Goal: Information Seeking & Learning: Learn about a topic

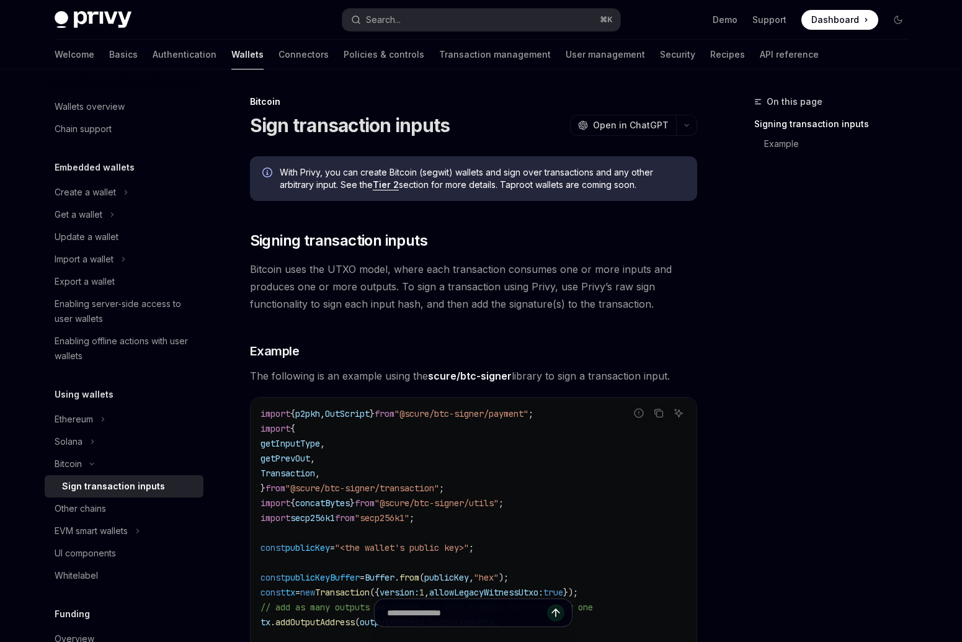
scroll to position [16, 0]
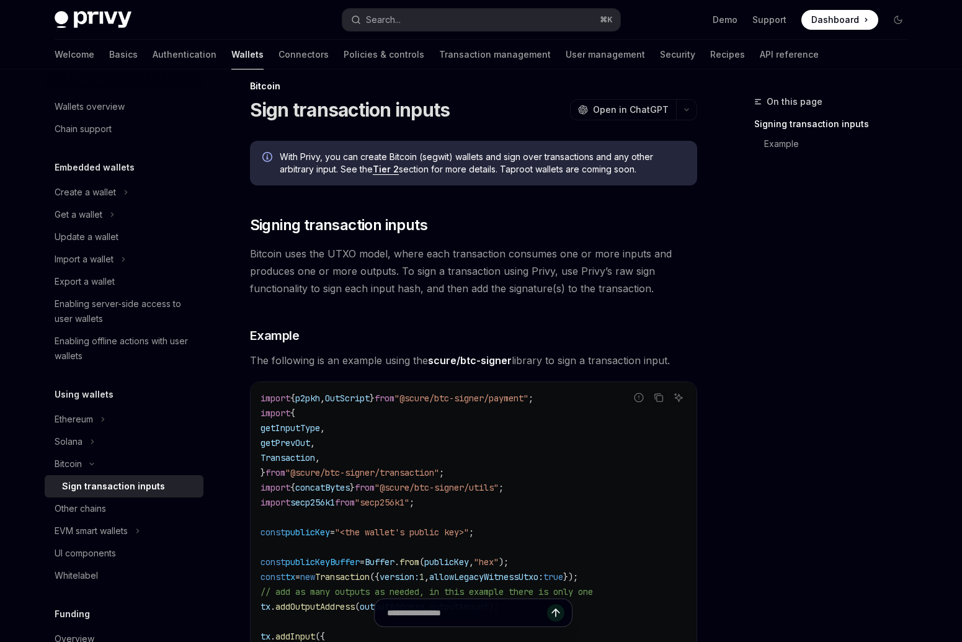
click at [840, 17] on span "Dashboard" at bounding box center [835, 20] width 48 height 12
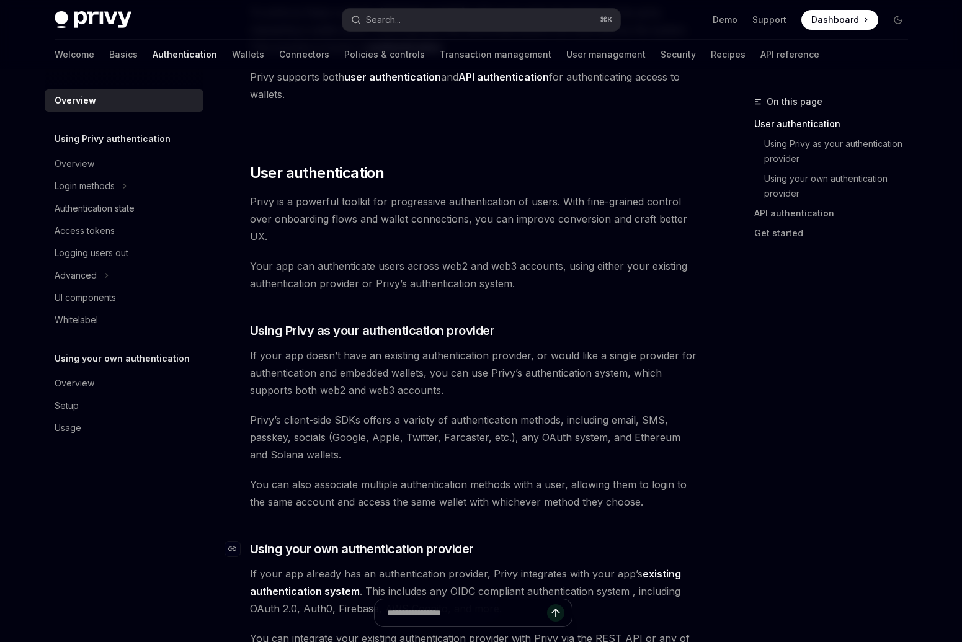
scroll to position [175, 0]
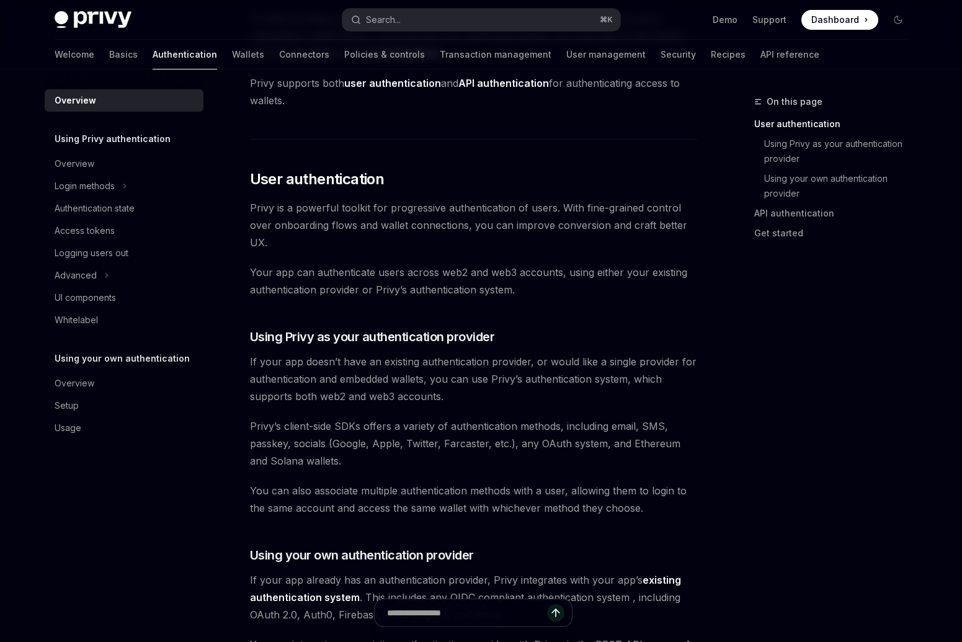
click at [370, 489] on span "You can also associate multiple authentication methods with a user, allowing th…" at bounding box center [473, 499] width 447 height 35
click at [390, 385] on span "If your app doesn’t have an existing authentication provider, or would like a s…" at bounding box center [473, 379] width 447 height 52
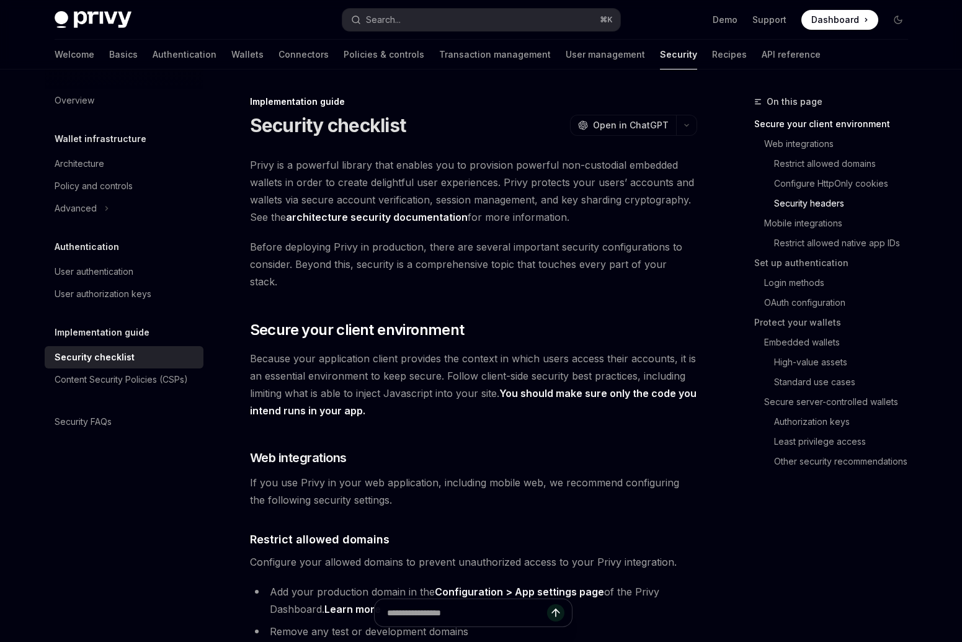
scroll to position [719, 0]
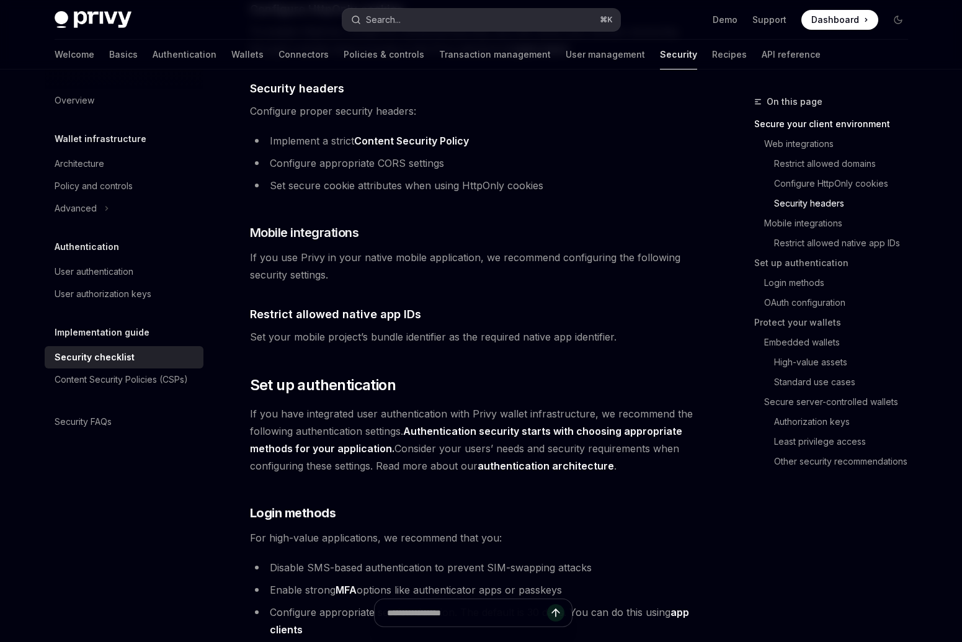
click at [383, 16] on div "Search..." at bounding box center [383, 19] width 35 height 15
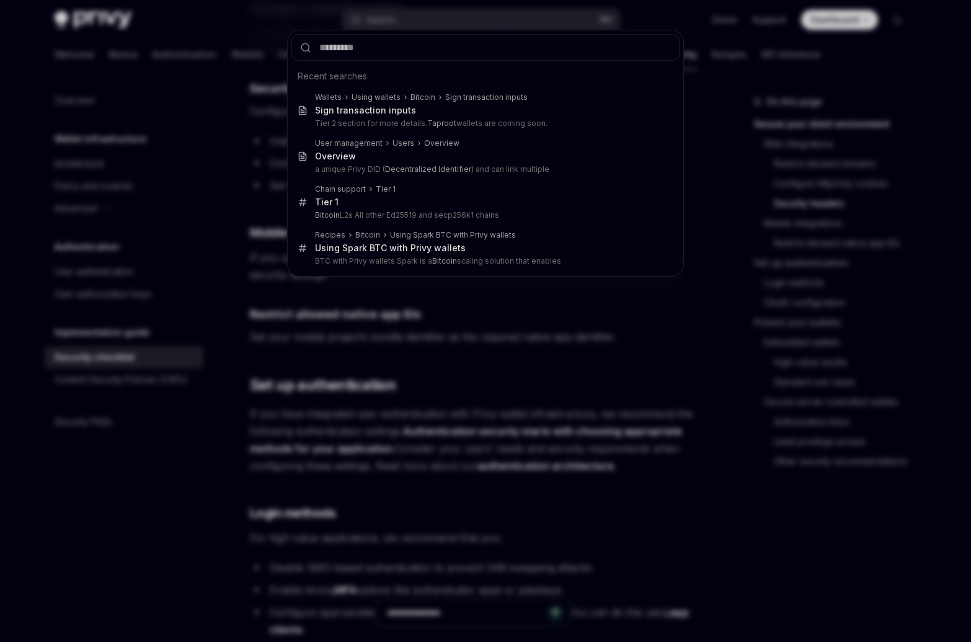
type input "**********"
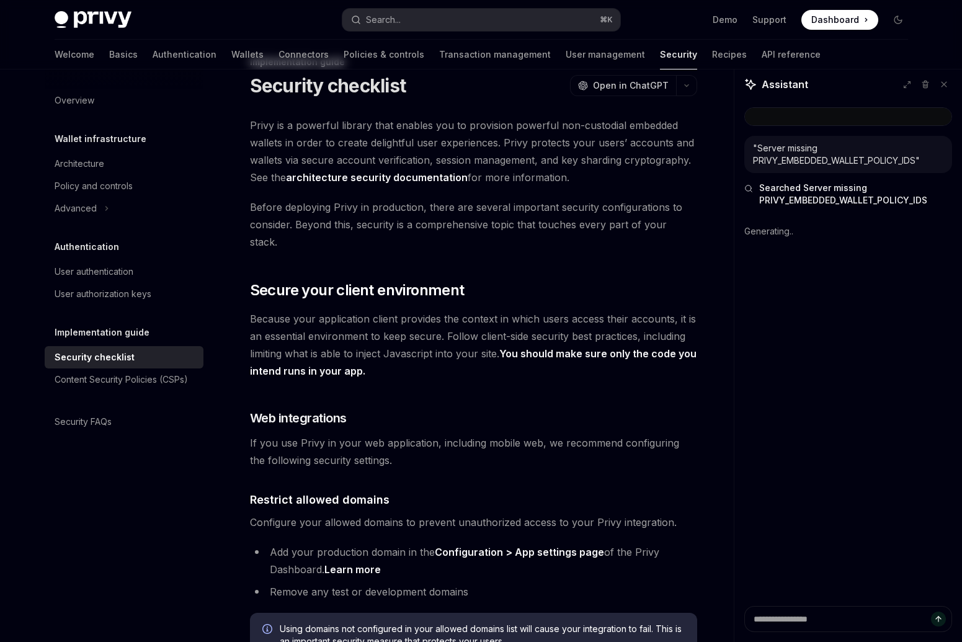
scroll to position [0, 0]
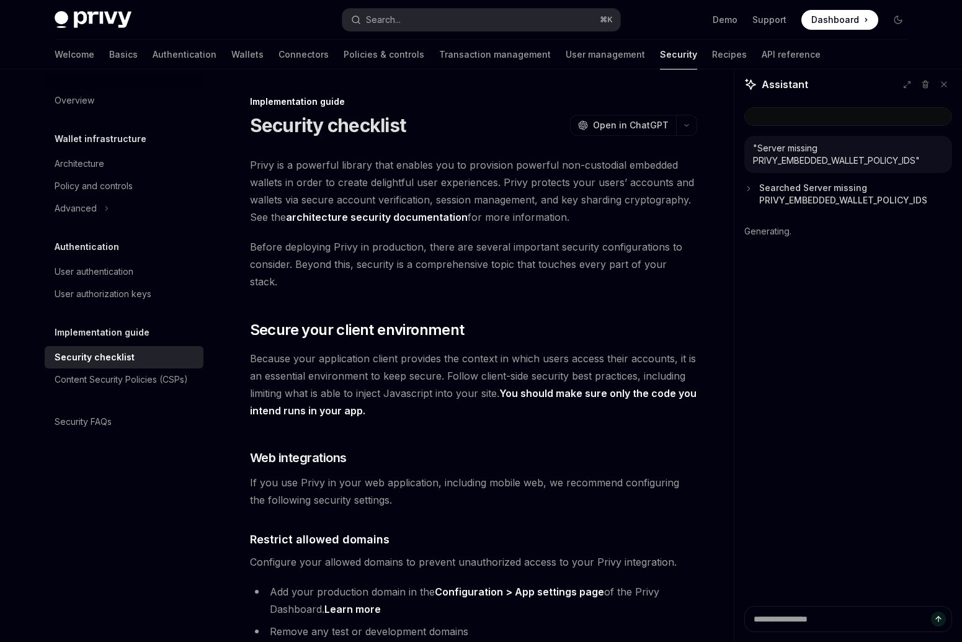
click at [814, 188] on span "Searched Server missing PRIVY_EMBEDDED_WALLET_POLICY_IDS" at bounding box center [855, 194] width 193 height 25
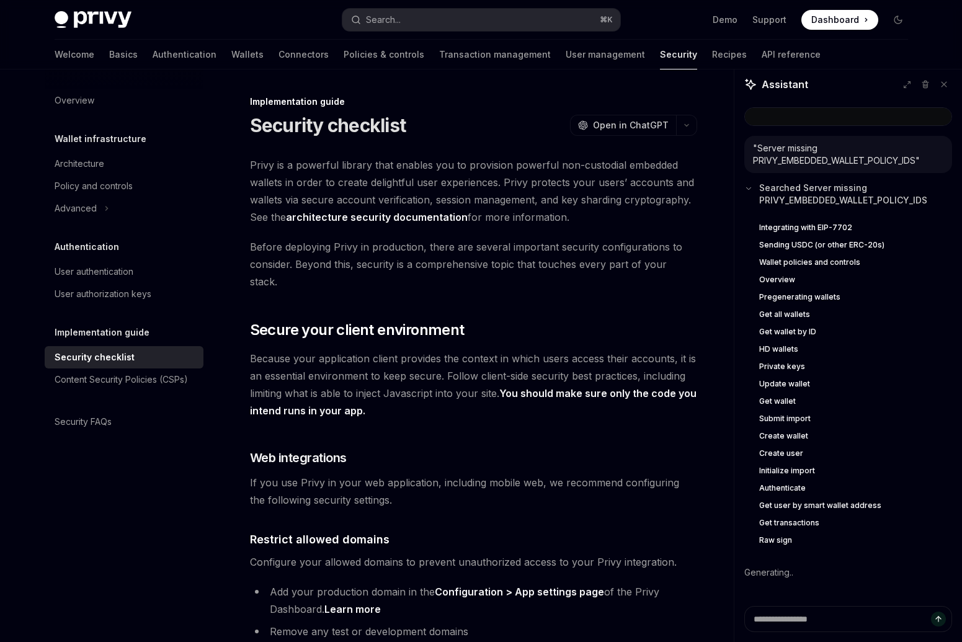
click at [779, 195] on span "Searched Server missing PRIVY_EMBEDDED_WALLET_POLICY_IDS" at bounding box center [855, 194] width 193 height 25
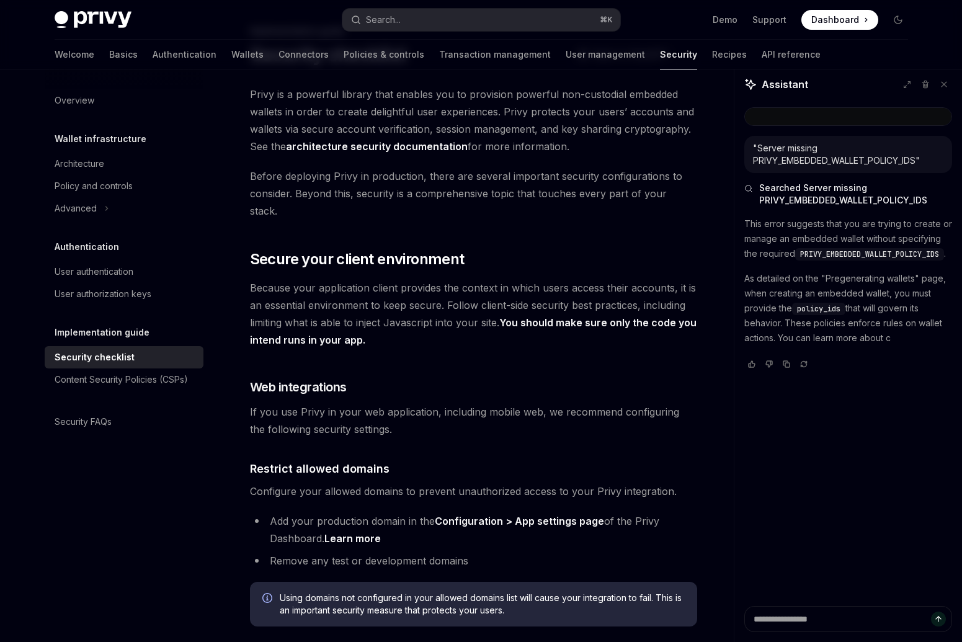
scroll to position [78, 0]
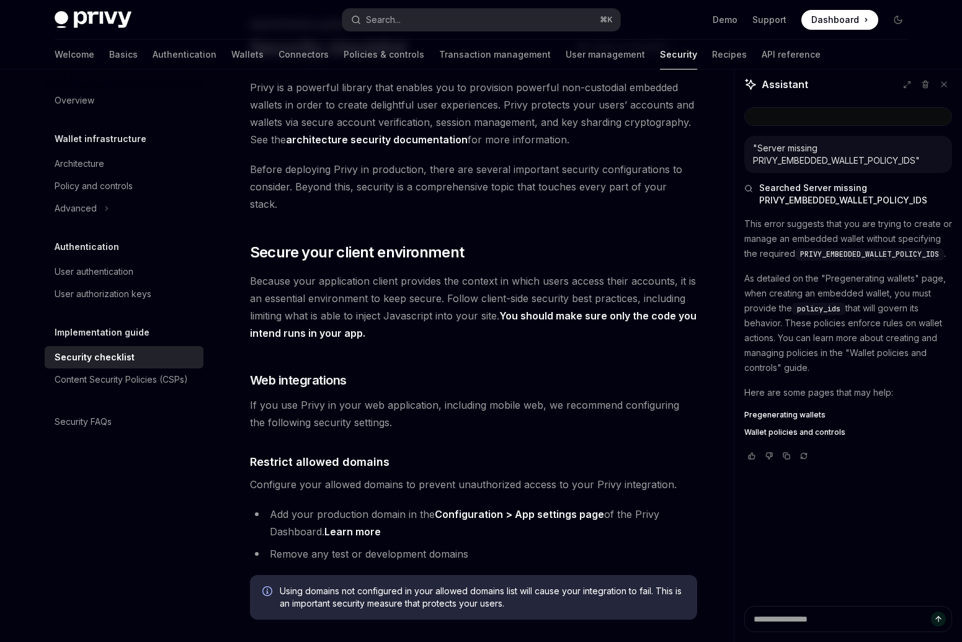
type textarea "*"
click at [838, 256] on span "PRIVY_EMBEDDED_WALLET_POLICY_IDS" at bounding box center [869, 254] width 139 height 10
drag, startPoint x: 823, startPoint y: 279, endPoint x: 917, endPoint y: 283, distance: 94.4
click at [917, 283] on p "As detailed on the "Pregenerating wallets" page, when creating an embedded wall…" at bounding box center [848, 323] width 208 height 104
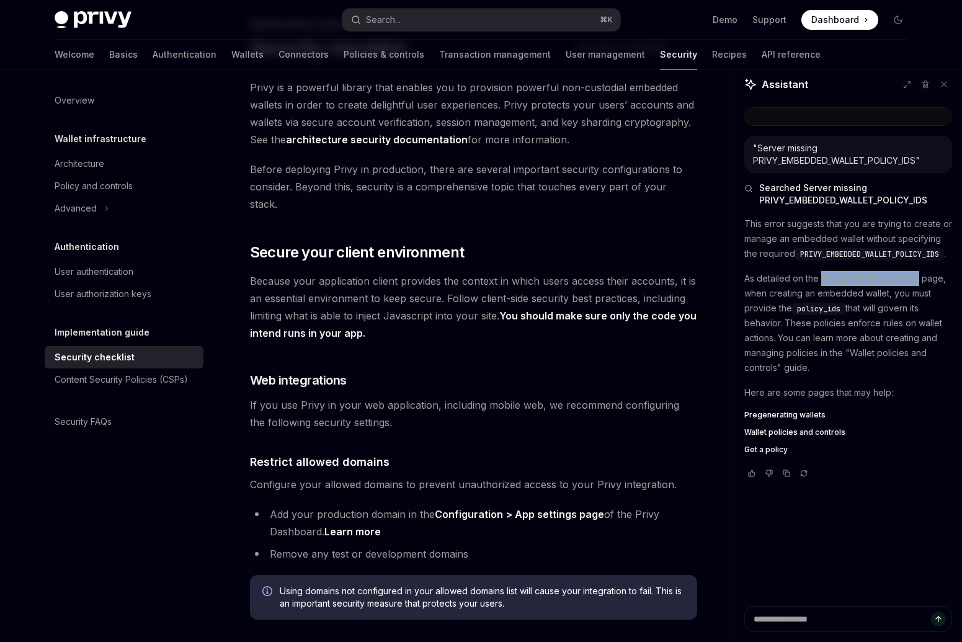
copy p ""Pregenerating wallets""
click at [501, 18] on button "Search... ⌘ K" at bounding box center [481, 20] width 278 height 22
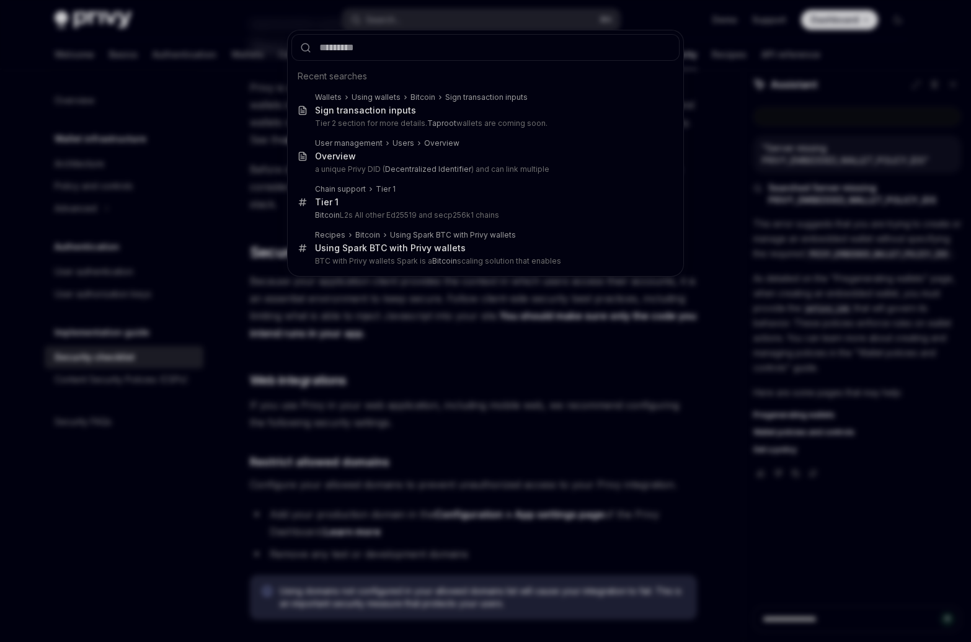
type input "**********"
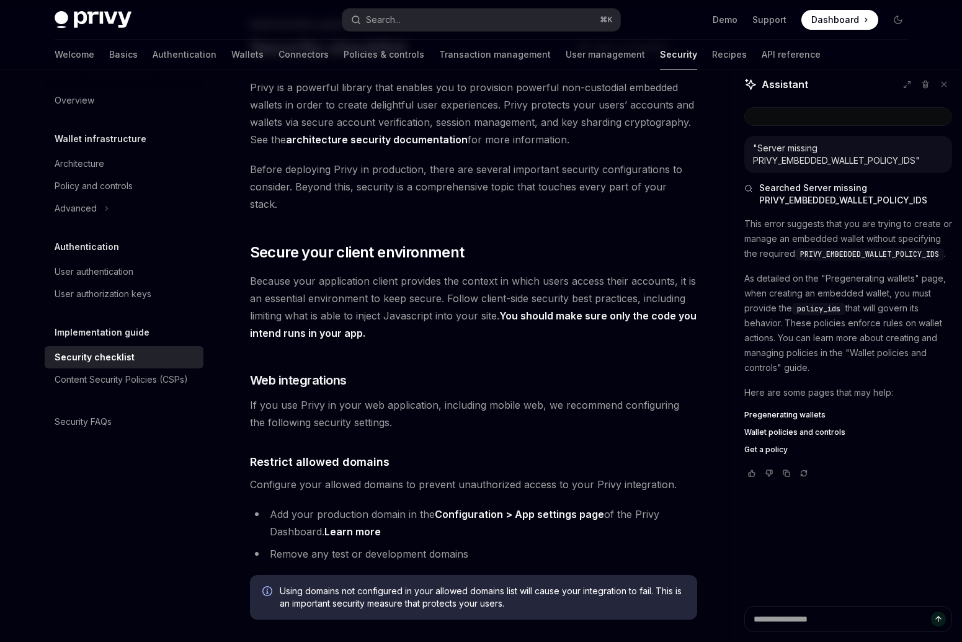
scroll to position [69, 0]
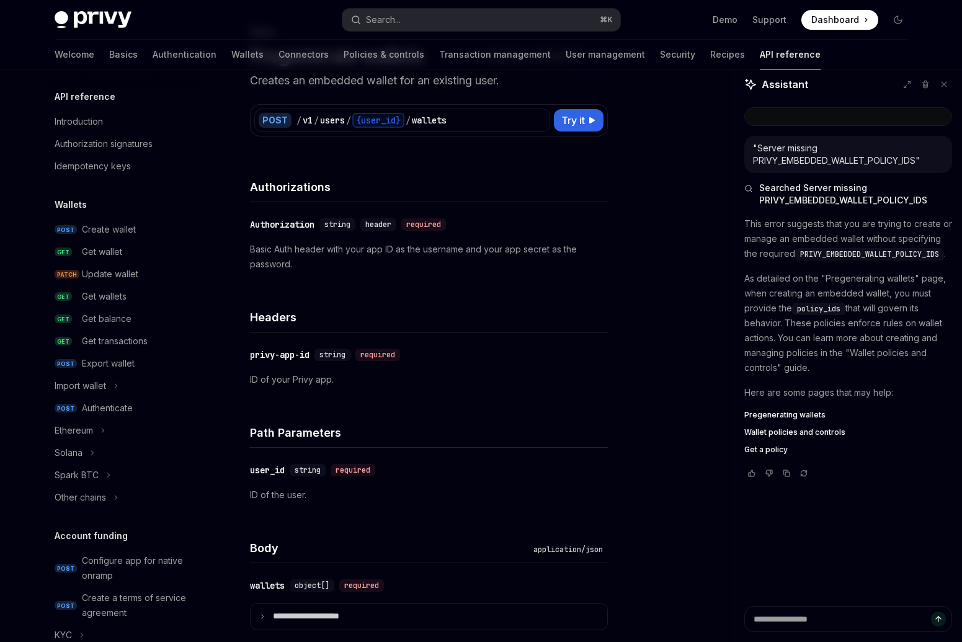
type textarea "*"
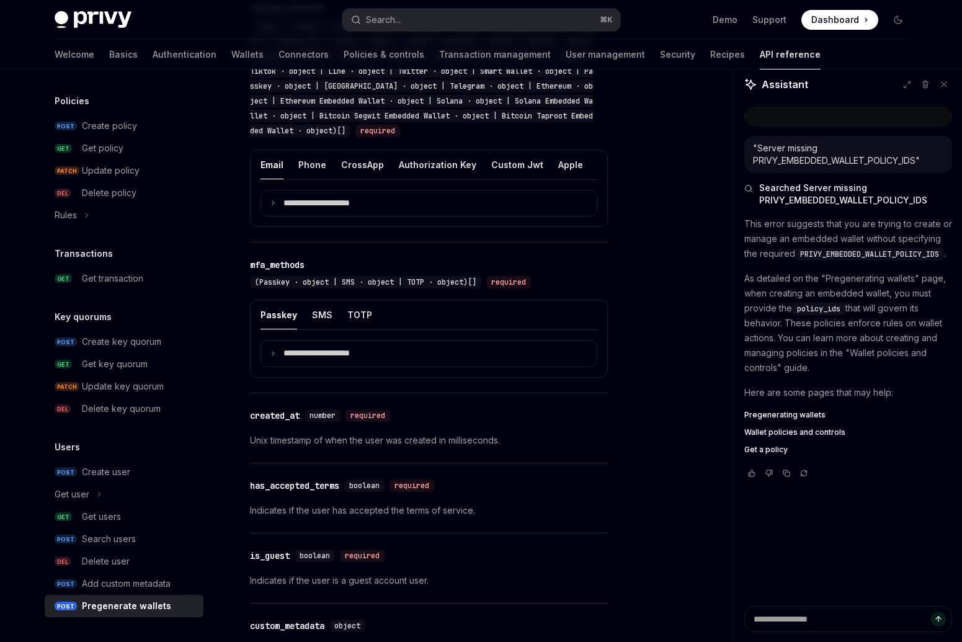
scroll to position [856, 0]
